Goal: Obtain resource: Obtain resource

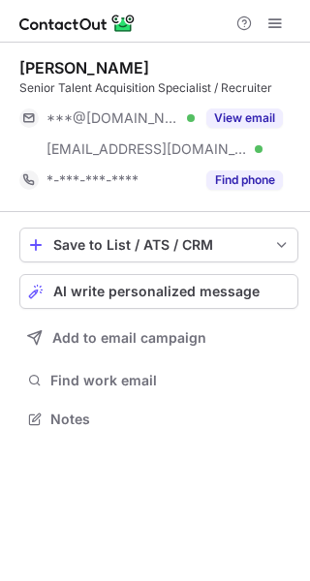
scroll to position [405, 310]
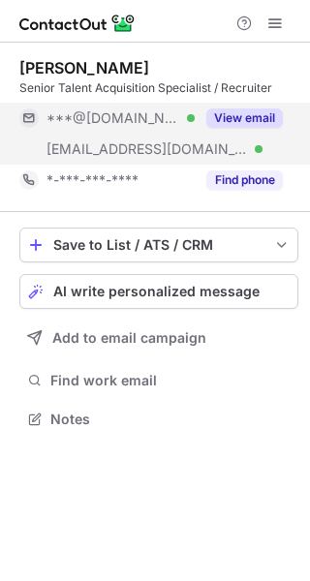
click at [240, 124] on button "View email" at bounding box center [244, 117] width 76 height 19
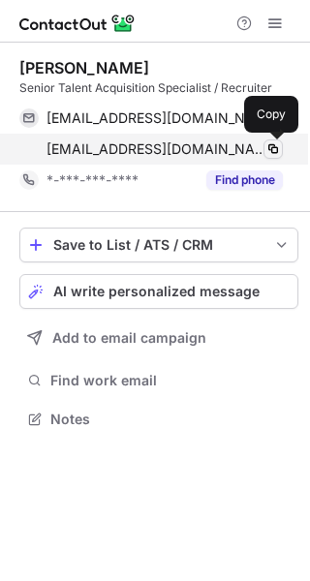
click at [276, 149] on span at bounding box center [272, 148] width 15 height 15
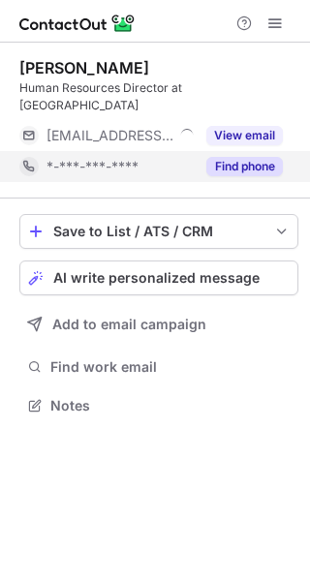
scroll to position [374, 310]
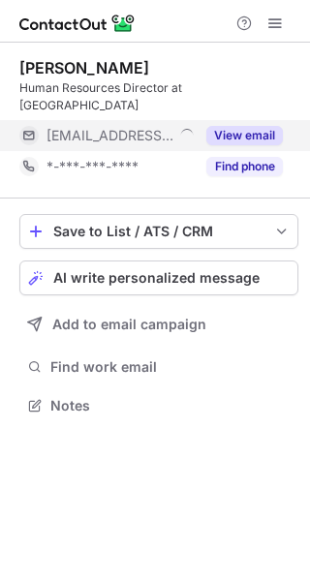
click at [246, 126] on button "View email" at bounding box center [244, 135] width 76 height 19
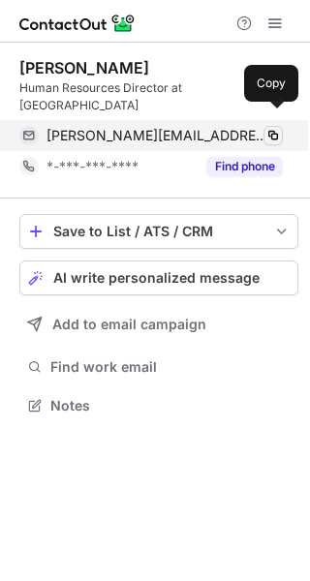
click at [266, 128] on span at bounding box center [272, 135] width 15 height 15
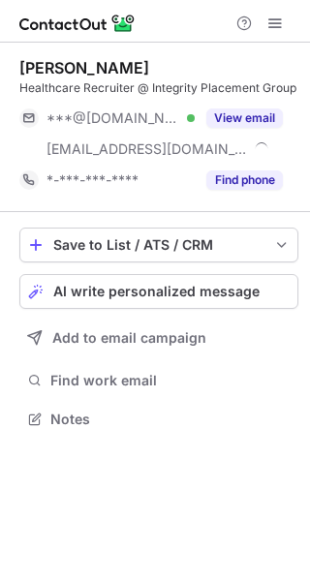
scroll to position [405, 310]
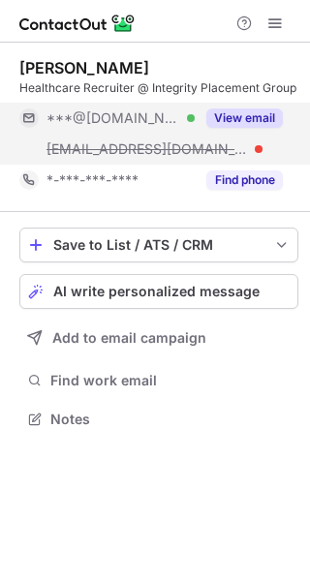
click at [239, 121] on button "View email" at bounding box center [244, 117] width 76 height 19
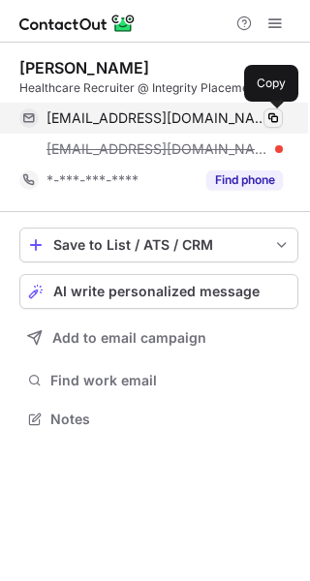
click at [269, 115] on span at bounding box center [272, 117] width 15 height 15
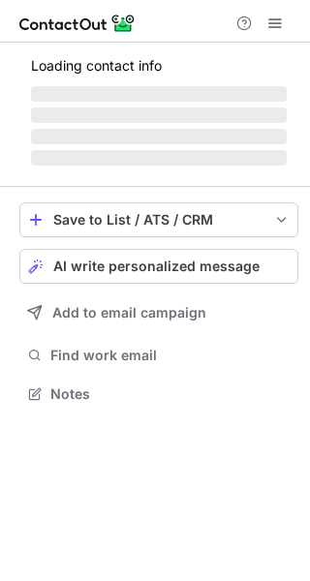
scroll to position [374, 310]
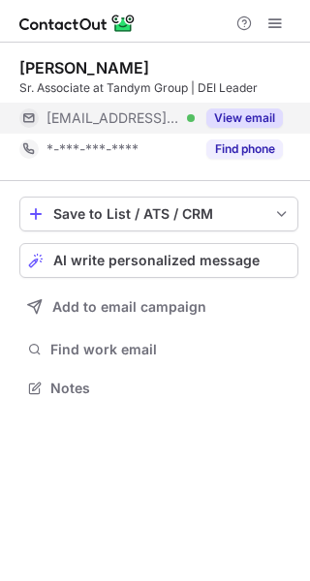
click at [233, 120] on button "View email" at bounding box center [244, 117] width 76 height 19
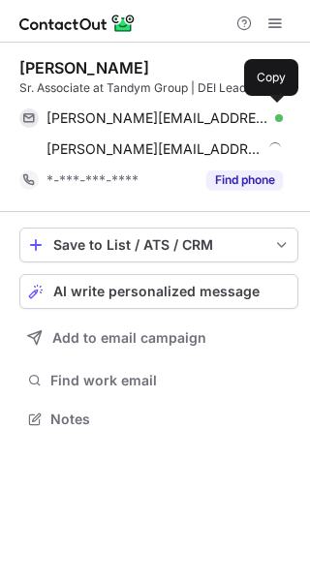
scroll to position [405, 310]
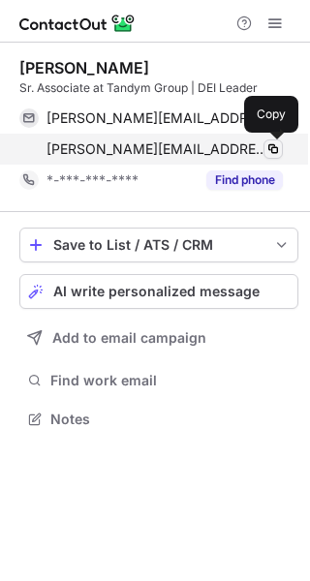
click at [266, 148] on span at bounding box center [272, 148] width 15 height 15
